Goal: Task Accomplishment & Management: Complete application form

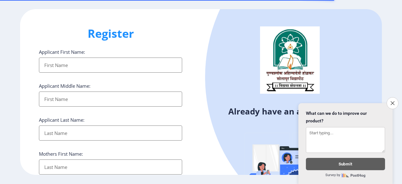
select select
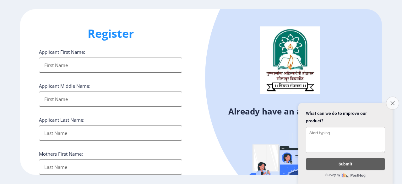
click at [391, 100] on button "Close survey" at bounding box center [392, 102] width 13 height 13
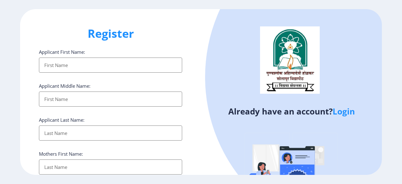
click at [342, 115] on link "Login" at bounding box center [344, 111] width 22 height 11
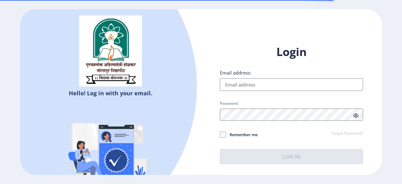
click at [290, 87] on input "Email address:" at bounding box center [291, 84] width 143 height 13
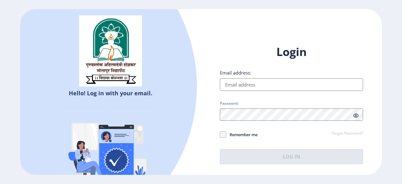
drag, startPoint x: 290, startPoint y: 87, endPoint x: 258, endPoint y: 85, distance: 32.1
click at [258, 85] on input "Email address:" at bounding box center [291, 84] width 143 height 13
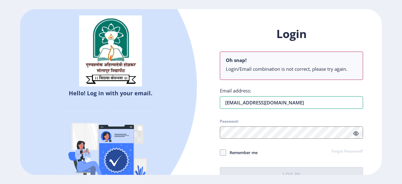
type input "[EMAIL_ADDRESS][DOMAIN_NAME]"
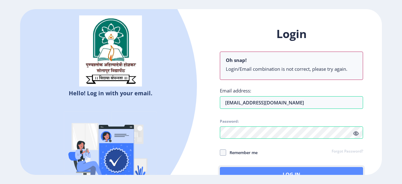
click at [274, 170] on button "Log In" at bounding box center [291, 174] width 143 height 15
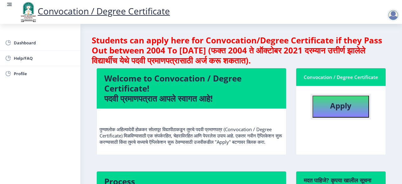
click at [343, 111] on button "Apply" at bounding box center [341, 107] width 57 height 22
select select
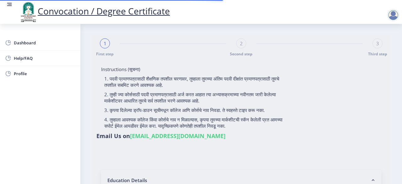
type input "[PERSON_NAME]"
type input "[DEMOGRAPHIC_DATA]"
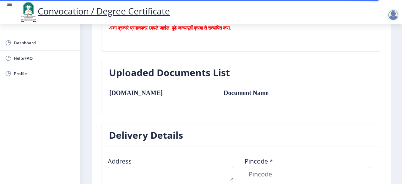
scroll to position [88, 0]
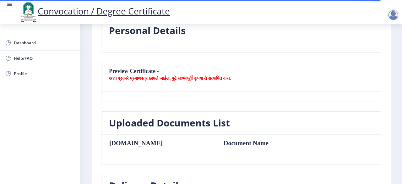
select select
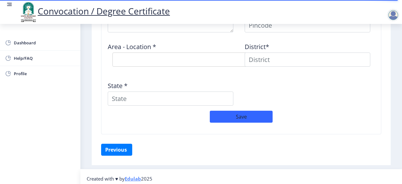
scroll to position [552, 0]
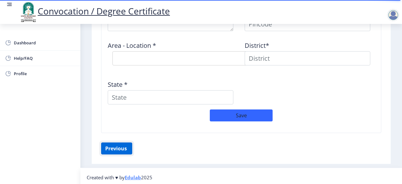
click at [115, 147] on button "Previous ‍" at bounding box center [116, 148] width 31 height 12
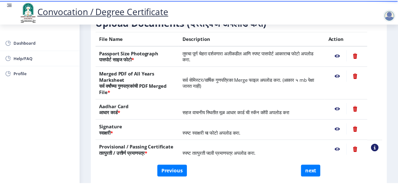
scroll to position [101, 0]
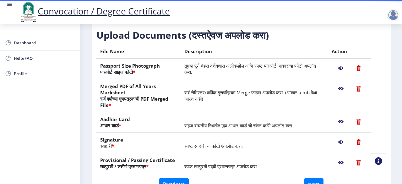
click at [340, 89] on nb-action at bounding box center [341, 88] width 18 height 11
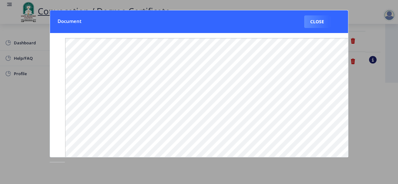
drag, startPoint x: 366, startPoint y: 121, endPoint x: 382, endPoint y: 141, distance: 25.5
click at [382, 141] on div at bounding box center [199, 92] width 398 height 184
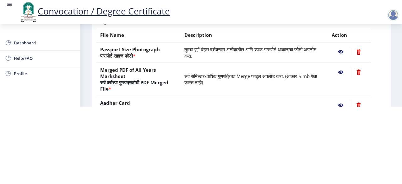
scroll to position [41, 0]
click at [338, 49] on nb-action at bounding box center [341, 51] width 18 height 11
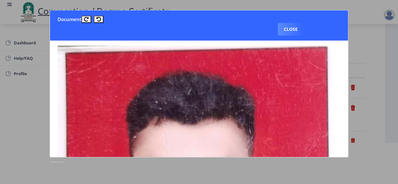
click at [344, 70] on nb-card-body at bounding box center [199, 99] width 298 height 116
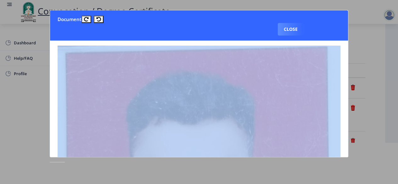
scroll to position [0, 8]
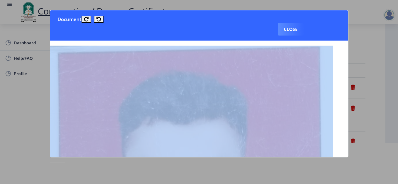
click at [344, 70] on nb-card-body at bounding box center [199, 99] width 298 height 116
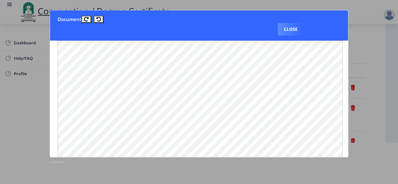
scroll to position [370, 8]
click at [375, 90] on div at bounding box center [199, 92] width 398 height 184
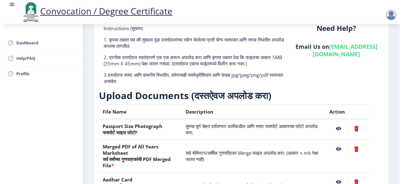
scroll to position [41, 0]
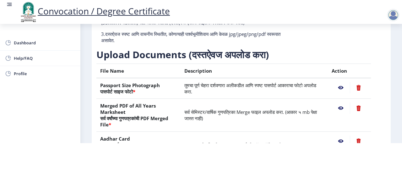
click at [339, 141] on nb-action at bounding box center [341, 140] width 18 height 11
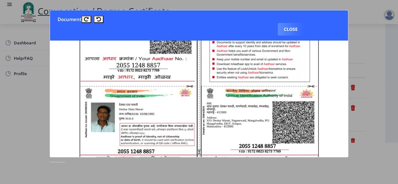
scroll to position [190, 0]
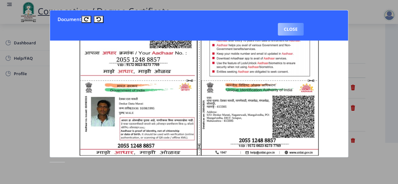
click at [287, 34] on button "Close" at bounding box center [291, 29] width 26 height 13
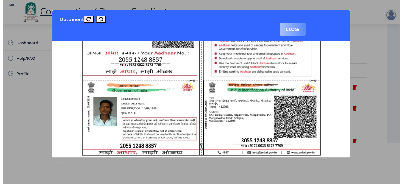
scroll to position [41, 0]
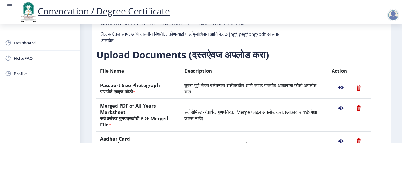
drag, startPoint x: 394, startPoint y: 84, endPoint x: 393, endPoint y: 94, distance: 9.8
click at [393, 94] on nb-layout-column "First step 2 Second step Third step Instructions (सूचना) 1. कृपया लक्षात घ्या क…" at bounding box center [241, 82] width 322 height 281
drag, startPoint x: 393, startPoint y: 94, endPoint x: 393, endPoint y: 127, distance: 33.0
click at [393, 127] on nb-layout-column "First step 2 Second step Third step Instructions (सूचना) 1. कृपया लक्षात घ्या क…" at bounding box center [241, 82] width 322 height 281
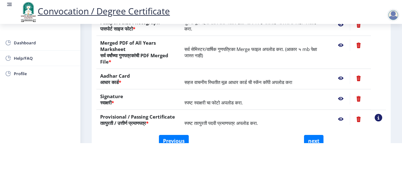
scroll to position [116, 0]
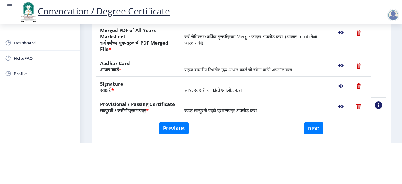
click at [338, 85] on nb-action at bounding box center [341, 85] width 18 height 11
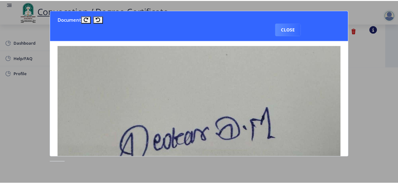
scroll to position [0, 0]
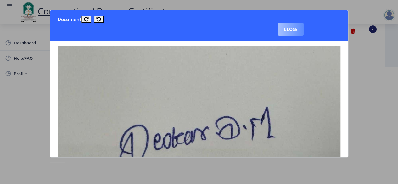
click at [293, 30] on button "Close" at bounding box center [291, 29] width 26 height 13
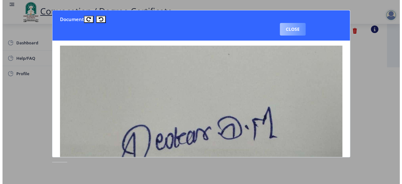
scroll to position [77, 0]
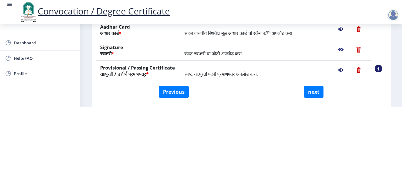
click at [338, 70] on nb-action at bounding box center [341, 69] width 18 height 11
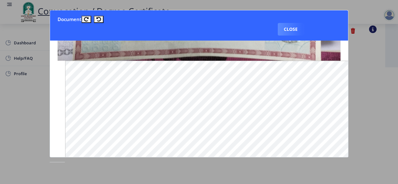
scroll to position [348, 0]
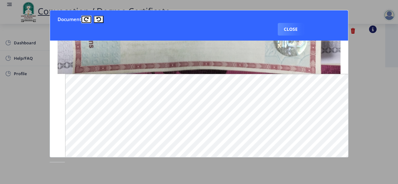
click at [87, 20] on icon at bounding box center [86, 19] width 5 height 5
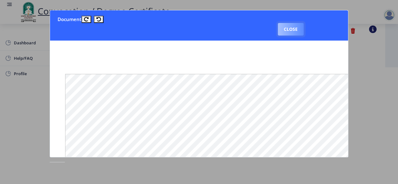
click at [289, 27] on button "Close" at bounding box center [291, 29] width 26 height 13
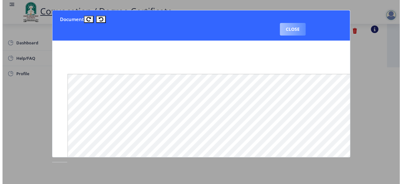
scroll to position [77, 0]
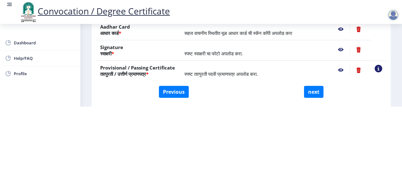
click at [341, 69] on nb-action at bounding box center [341, 69] width 18 height 11
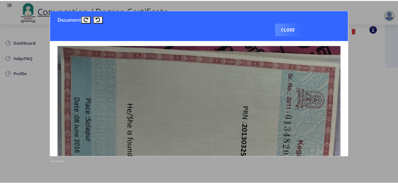
scroll to position [0, 0]
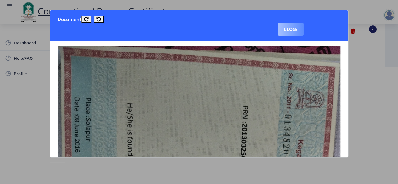
click at [296, 30] on button "Close" at bounding box center [291, 29] width 26 height 13
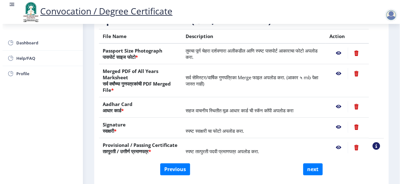
scroll to position [77, 0]
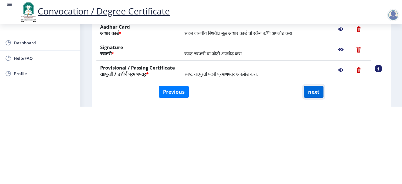
click at [311, 93] on button "next" at bounding box center [313, 92] width 19 height 12
select select
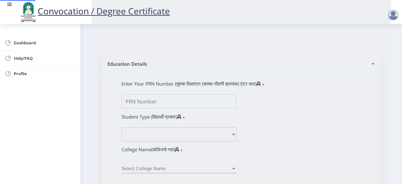
scroll to position [0, 0]
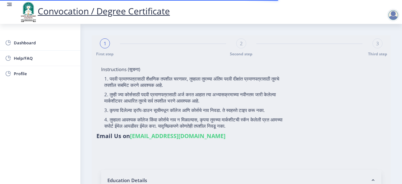
select select
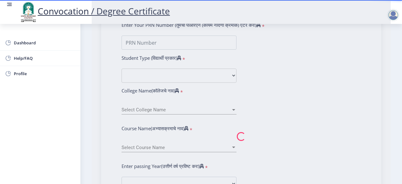
select select
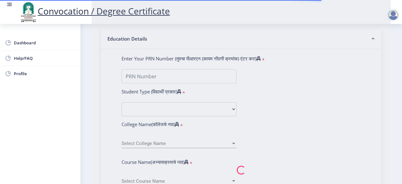
scroll to position [148, 0]
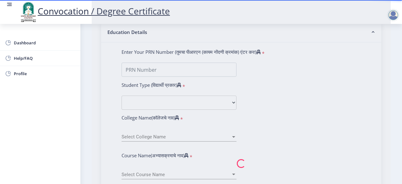
click at [169, 65] on nb-spinner at bounding box center [241, 163] width 299 height 553
type input "[PERSON_NAME]"
type input "[DEMOGRAPHIC_DATA]"
type input "2013032500027363"
select select "Regular"
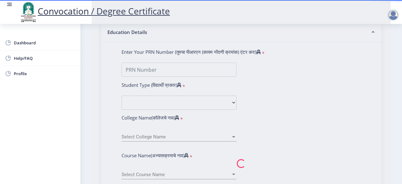
select select "2016"
select select "March"
select select "SECOND CLASS"
type input "572486"
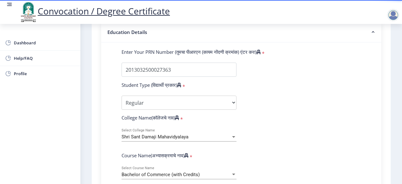
select select
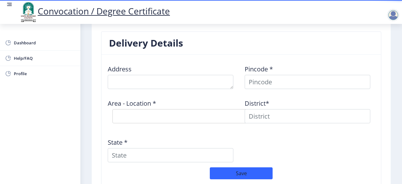
scroll to position [482, 0]
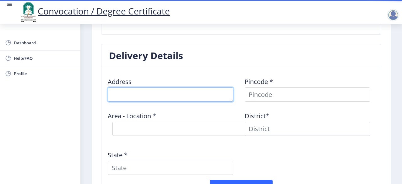
click at [187, 93] on textarea at bounding box center [171, 94] width 126 height 14
type textarea "n"
type textarea "[GEOGRAPHIC_DATA],[GEOGRAPHIC_DATA],[GEOGRAPHIC_DATA]"
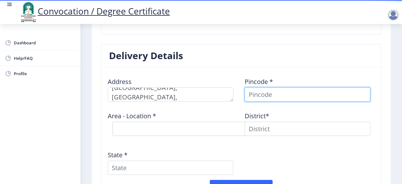
click at [252, 91] on input at bounding box center [308, 94] width 126 height 14
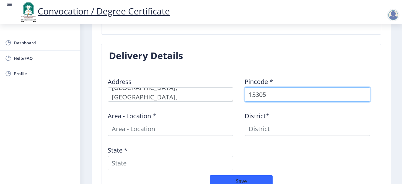
type input "13305"
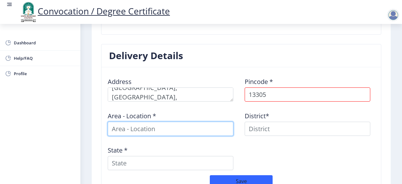
click at [189, 127] on input at bounding box center [171, 129] width 126 height 14
type input "nagnewadi"
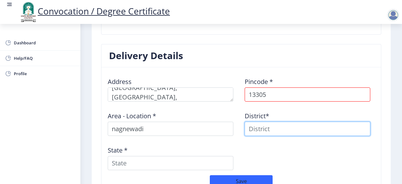
click at [261, 129] on input at bounding box center [308, 129] width 126 height 14
type input "solapur"
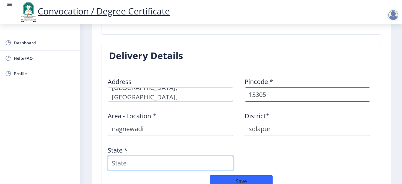
click at [140, 159] on input "State *" at bounding box center [171, 163] width 126 height 14
type input "maharashtra"
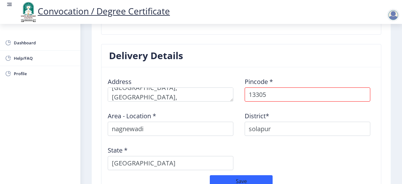
click at [164, 107] on div "Area - Location * nagnewadi" at bounding box center [172, 121] width 137 height 29
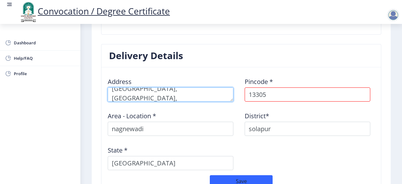
scroll to position [9, 0]
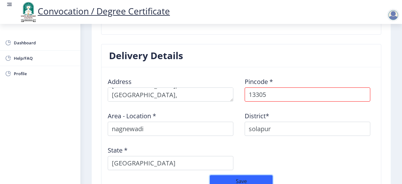
click at [240, 178] on button "Save" at bounding box center [241, 181] width 63 height 12
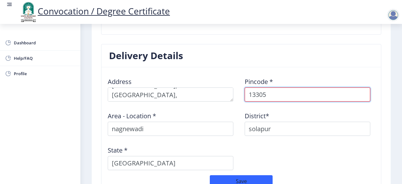
click at [248, 92] on input "13305" at bounding box center [308, 94] width 126 height 14
type input "1"
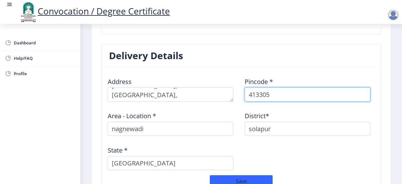
type input "413305"
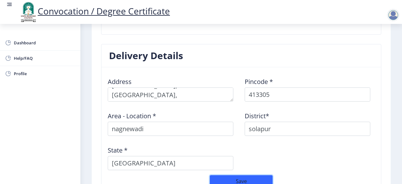
click at [246, 180] on button "Save" at bounding box center [241, 181] width 63 height 12
select select
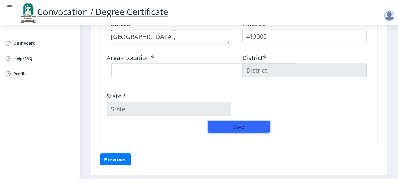
scroll to position [541, 0]
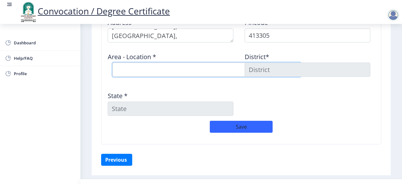
click at [169, 69] on select "Select Area Location Andhalgaon B.O Arali B.O Borale B.O Bramhapuri B.O Dongarg…" at bounding box center [207, 70] width 189 height 14
select select "9: Object"
click at [113, 63] on select "Select Area Location Andhalgaon B.O Arali B.O Borale B.O Bramhapuri B.O Dongarg…" at bounding box center [207, 70] width 189 height 14
type input "SOLAPUR"
type input "[GEOGRAPHIC_DATA]"
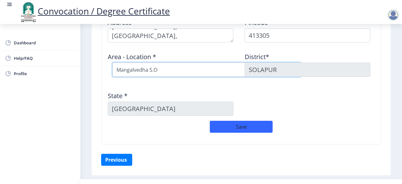
click at [192, 67] on select "Select Area Location Andhalgaon B.O Arali B.O Borale B.O Bramhapuri B.O Dongarg…" at bounding box center [207, 70] width 189 height 14
click at [113, 63] on select "Select Area Location Andhalgaon B.O Arali B.O Borale B.O Bramhapuri B.O Dongarg…" at bounding box center [207, 70] width 189 height 14
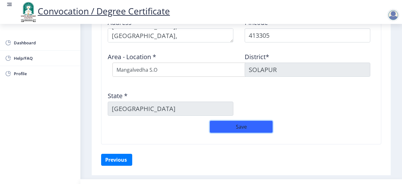
click at [240, 125] on button "Save" at bounding box center [241, 127] width 63 height 12
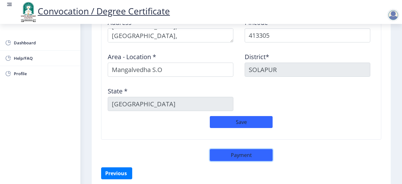
click at [240, 155] on button "Payment" at bounding box center [241, 155] width 63 height 12
select select "sealed"
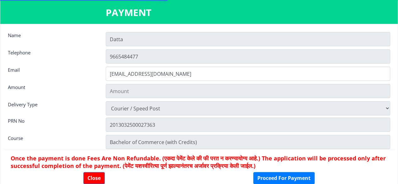
type input "1885"
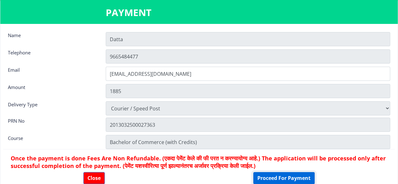
click at [279, 178] on button "Proceed For Payment" at bounding box center [283, 178] width 61 height 12
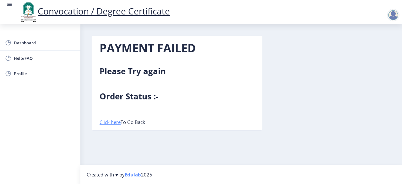
click at [110, 122] on link "Click here" at bounding box center [110, 122] width 21 height 6
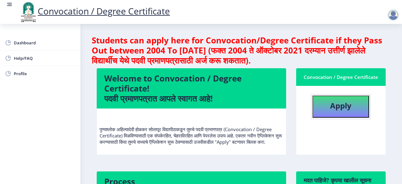
click at [336, 105] on b "Apply" at bounding box center [340, 105] width 21 height 10
select select
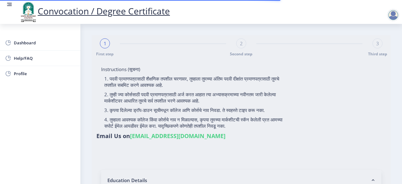
type input "[PERSON_NAME]"
type input "[DEMOGRAPHIC_DATA]"
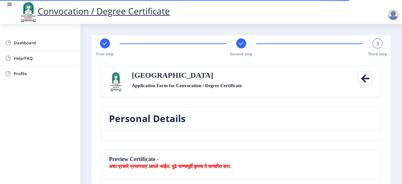
type textarea "[GEOGRAPHIC_DATA],[GEOGRAPHIC_DATA],[GEOGRAPHIC_DATA]"
type input "413305"
type input "Mangalvedha S.O"
type input "SOLAPUR"
type input "[GEOGRAPHIC_DATA]"
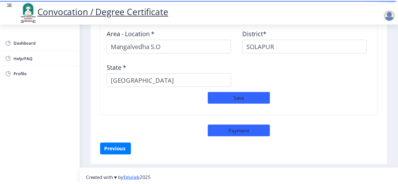
scroll to position [574, 0]
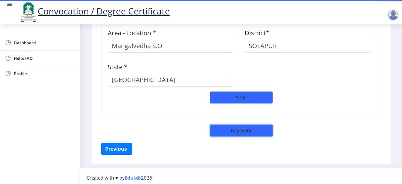
click at [238, 130] on button "Payment" at bounding box center [241, 130] width 63 height 12
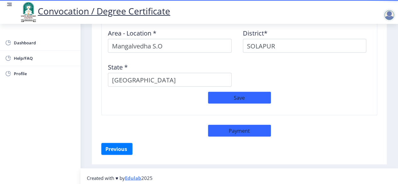
select select "sealed"
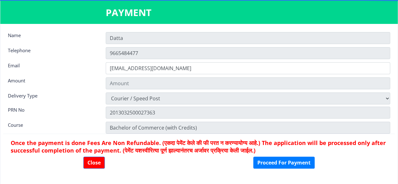
type input "1885"
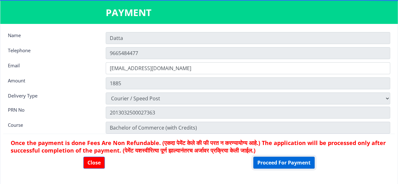
click at [264, 162] on button "Proceed For Payment" at bounding box center [283, 163] width 61 height 12
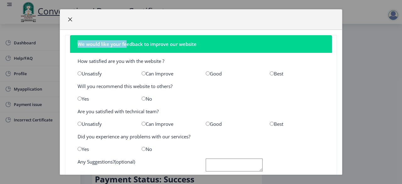
drag, startPoint x: 125, startPoint y: 35, endPoint x: 70, endPoint y: 21, distance: 57.0
click at [70, 21] on div "We would like your feedback to improve our website How satisfied are you with t…" at bounding box center [201, 92] width 283 height 166
click at [70, 21] on span "button" at bounding box center [70, 19] width 5 height 5
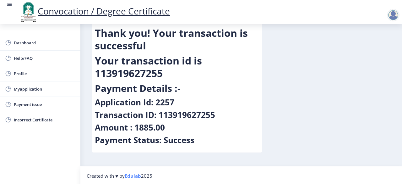
scroll to position [40, 0]
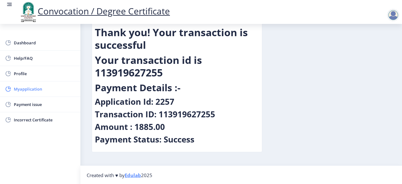
click at [19, 90] on span "Myapplication" at bounding box center [45, 89] width 62 height 8
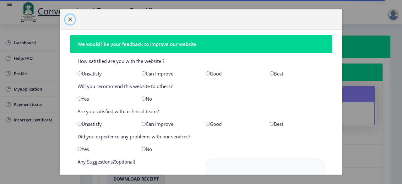
click at [70, 20] on span "button" at bounding box center [70, 19] width 5 height 5
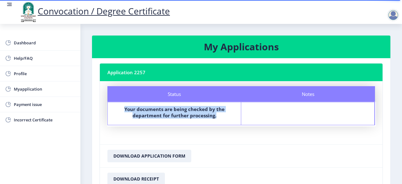
drag, startPoint x: 218, startPoint y: 102, endPoint x: 171, endPoint y: 137, distance: 58.1
click at [171, 137] on nb-card-body "Status Notes Status Your documents are being checked by the department for furt…" at bounding box center [241, 112] width 283 height 63
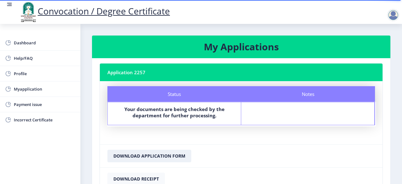
drag, startPoint x: 171, startPoint y: 137, endPoint x: 161, endPoint y: 181, distance: 45.8
click at [161, 181] on nb-card "Application 2257 Status Notes Status Your documents are being checked by the de…" at bounding box center [242, 126] width 284 height 127
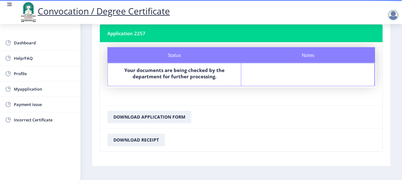
scroll to position [39, 0]
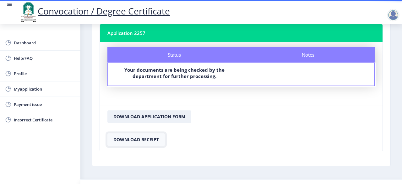
click at [143, 136] on button "Download Receipt" at bounding box center [136, 139] width 58 height 13
click at [148, 114] on button "Download Application Form" at bounding box center [149, 116] width 84 height 13
